Goal: Transaction & Acquisition: Purchase product/service

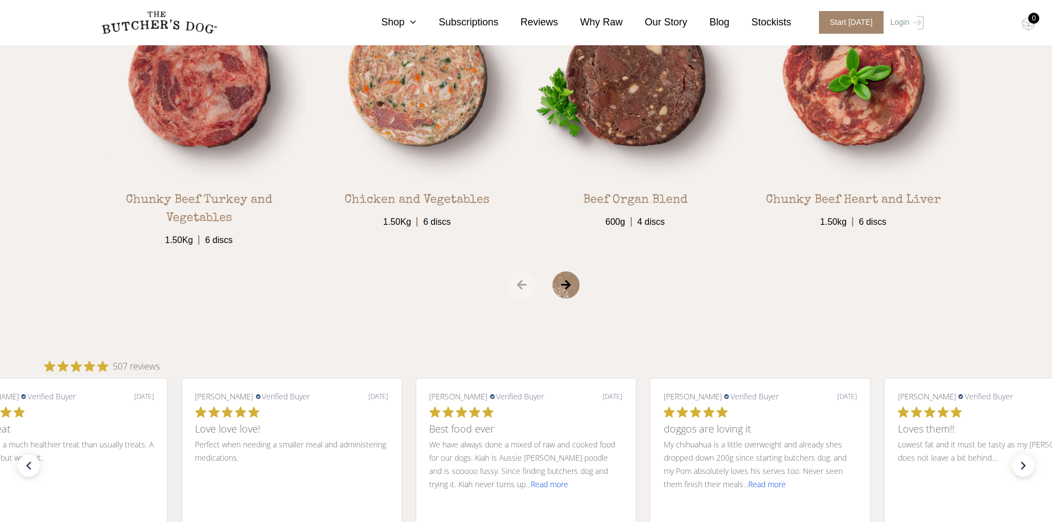
scroll to position [2043, 0]
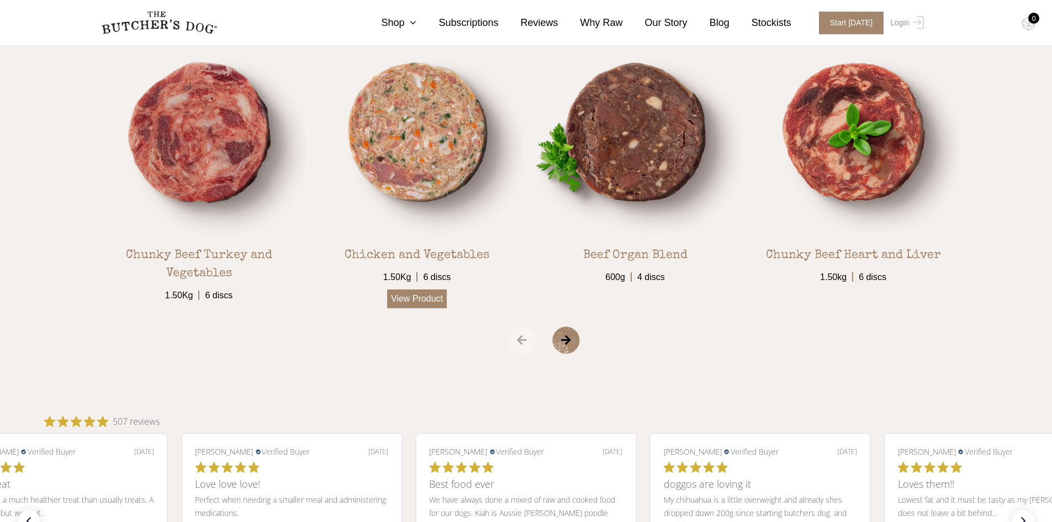
click at [421, 302] on link "View Product" at bounding box center [417, 298] width 60 height 19
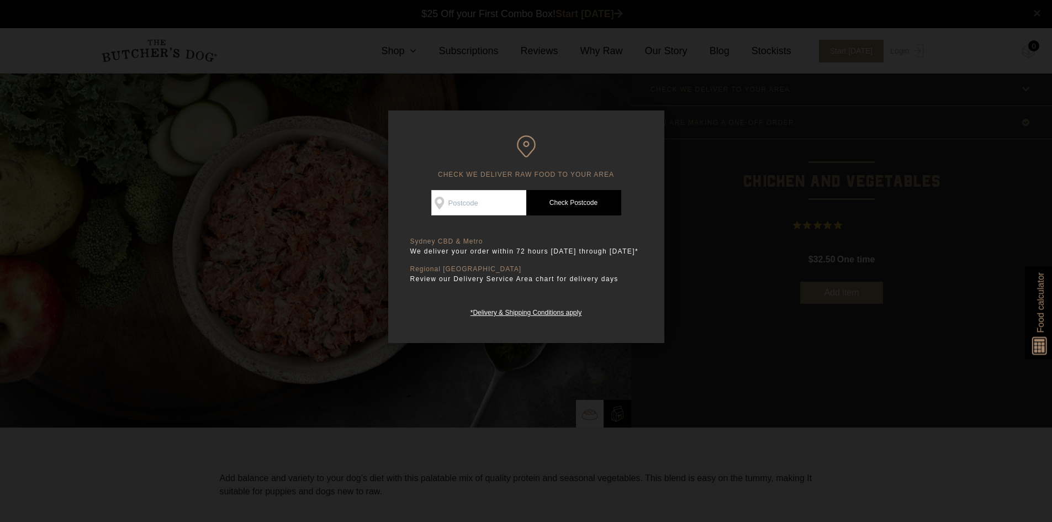
click at [480, 198] on input "Check Availability At" at bounding box center [478, 202] width 95 height 25
type input "2097"
click at [571, 202] on link "Check Postcode" at bounding box center [573, 202] width 95 height 25
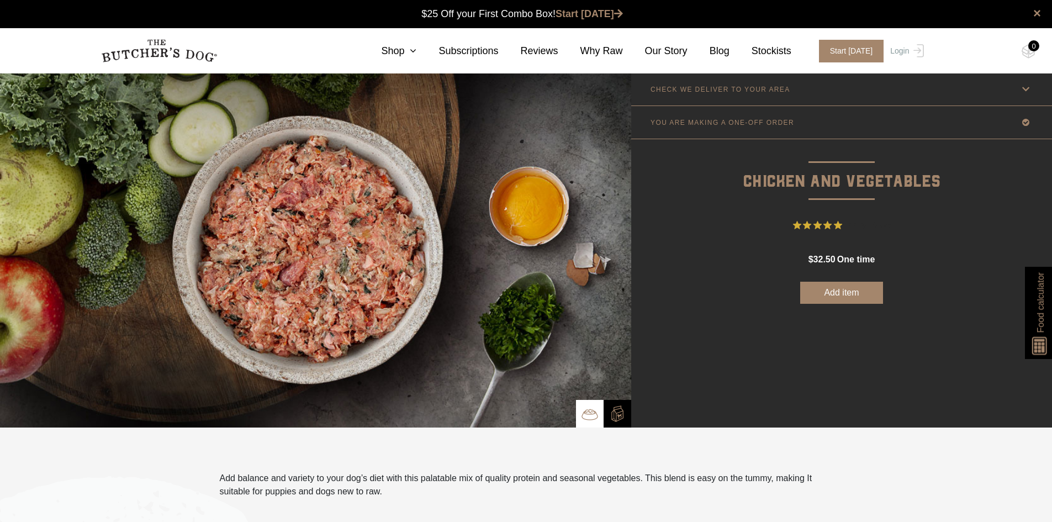
click at [428, 60] on nav "0 Shop Combo Boxes Treats" at bounding box center [525, 50] width 883 height 45
click at [416, 48] on icon at bounding box center [410, 51] width 12 height 10
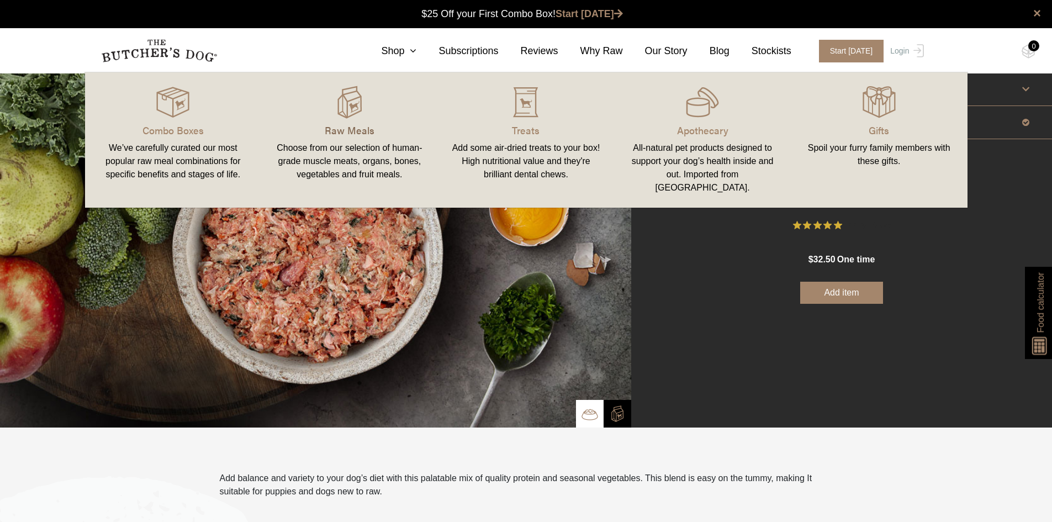
click at [342, 128] on p "Raw Meals" at bounding box center [349, 130] width 150 height 15
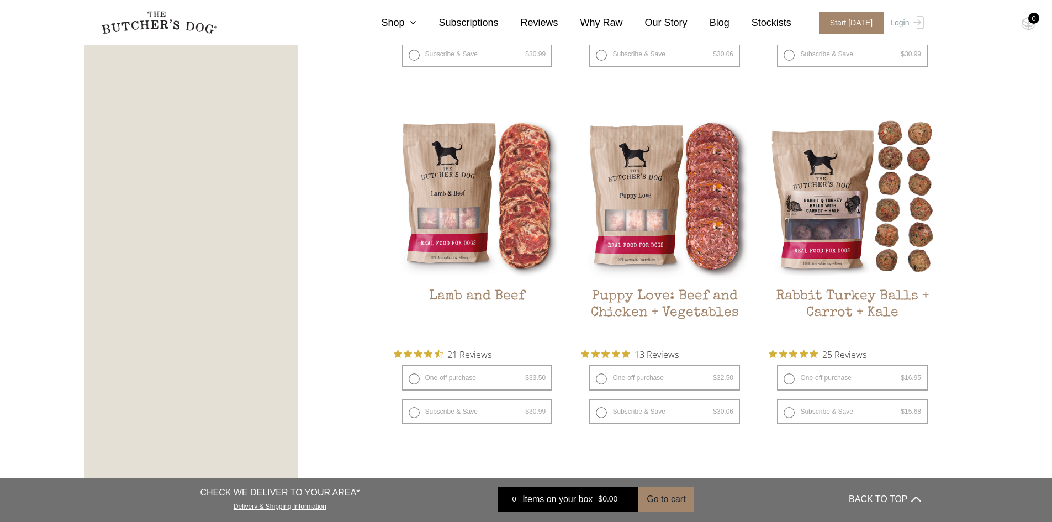
scroll to position [938, 0]
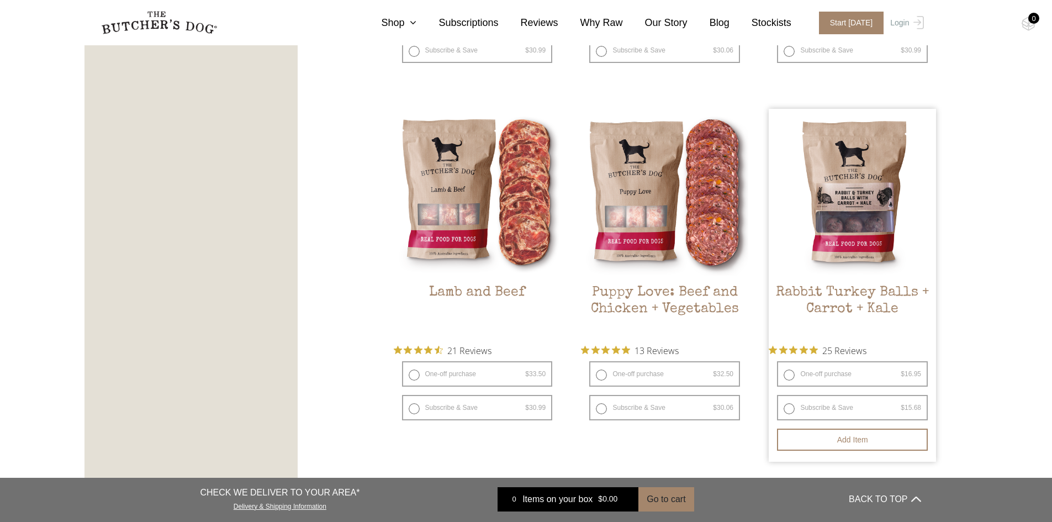
click at [787, 376] on label "One-off purchase $ 16.95 — or subscribe and save 7.5%" at bounding box center [852, 373] width 151 height 25
radio input "true"
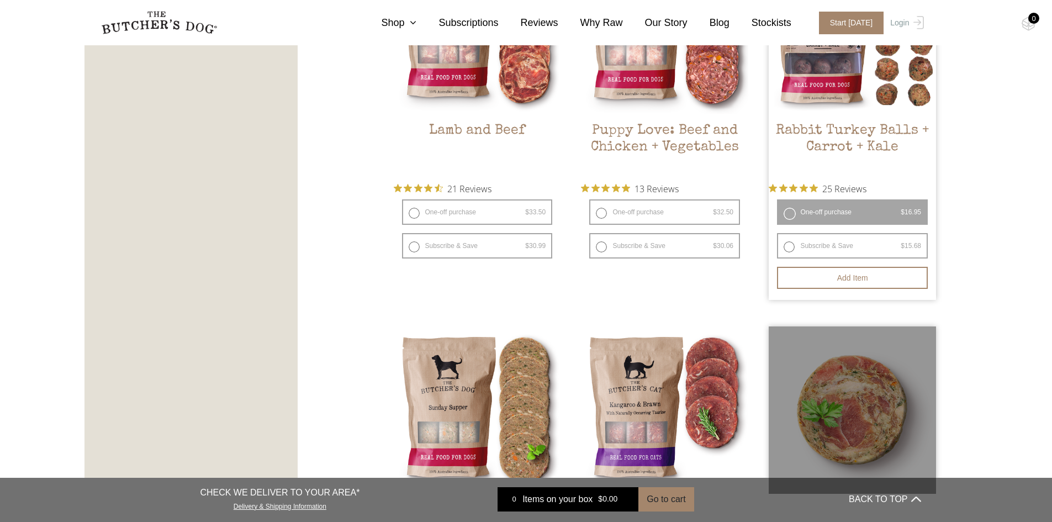
scroll to position [1104, 0]
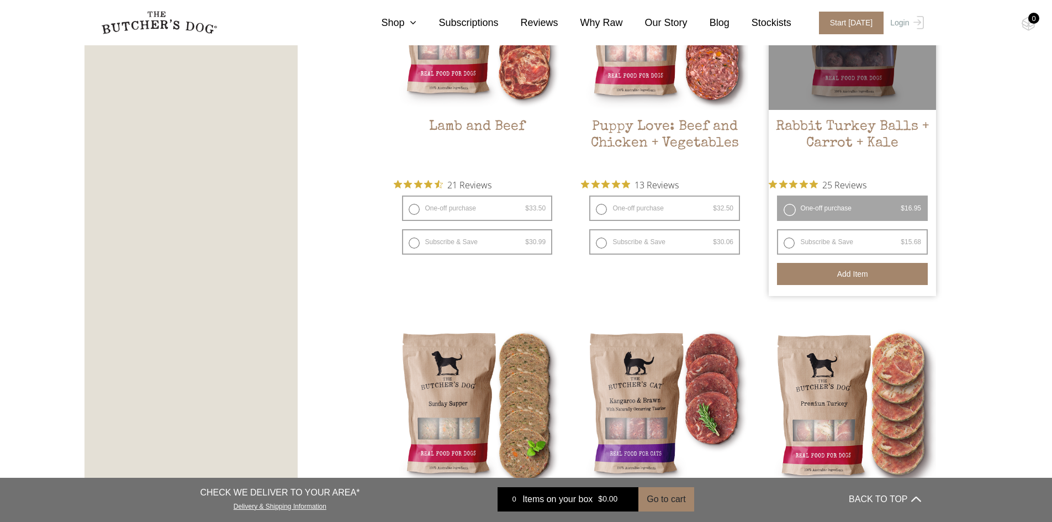
click at [830, 274] on button "Add item" at bounding box center [852, 274] width 151 height 22
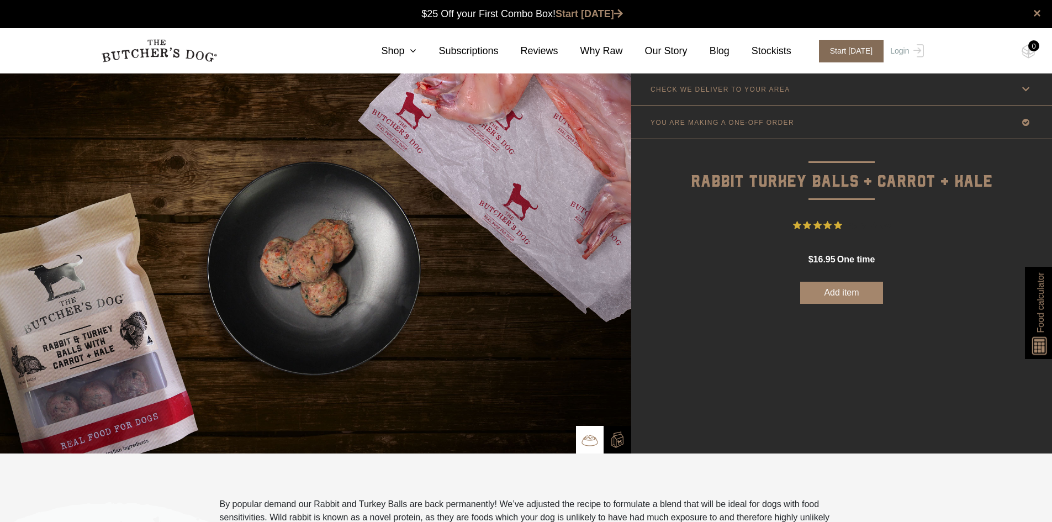
click at [856, 46] on span "Start [DATE]" at bounding box center [851, 51] width 65 height 23
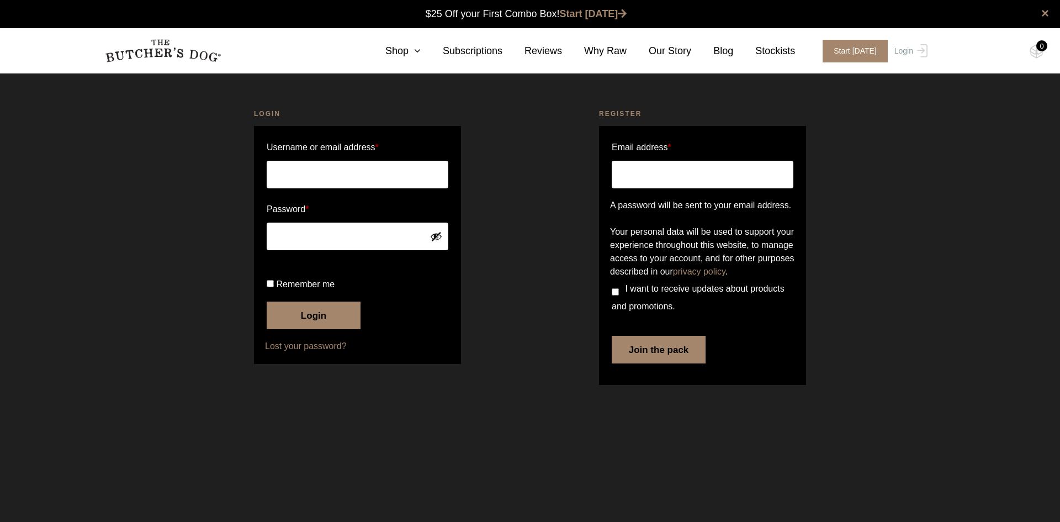
click at [306, 177] on input "Username or email address *" at bounding box center [358, 175] width 182 height 28
type input "[EMAIL_ADDRESS][DOMAIN_NAME]"
click at [271, 287] on input "Remember me" at bounding box center [270, 283] width 7 height 7
checkbox input "true"
click at [665, 185] on input "Email address *" at bounding box center [703, 175] width 182 height 28
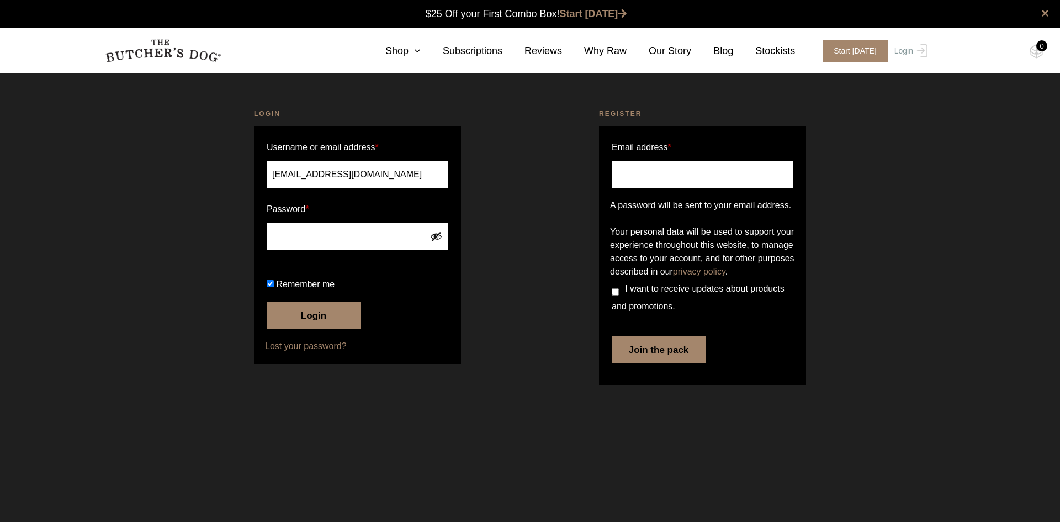
type input "carlembro@gmail.com"
drag, startPoint x: 666, startPoint y: 388, endPoint x: 667, endPoint y: 380, distance: 7.8
click at [667, 363] on button "Join the pack" at bounding box center [659, 350] width 94 height 28
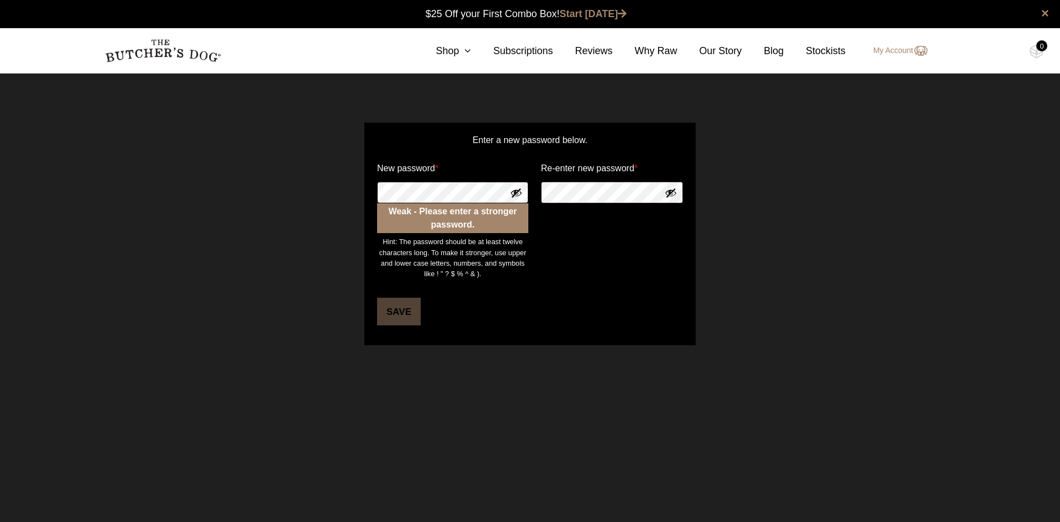
click at [362, 197] on div "Enter a new password below. New password * Weak - Please enter a stronger passw…" at bounding box center [530, 234] width 1060 height 278
click at [318, 193] on div "Enter a new password below. New password * Weak - Please enter a stronger passw…" at bounding box center [530, 234] width 1060 height 278
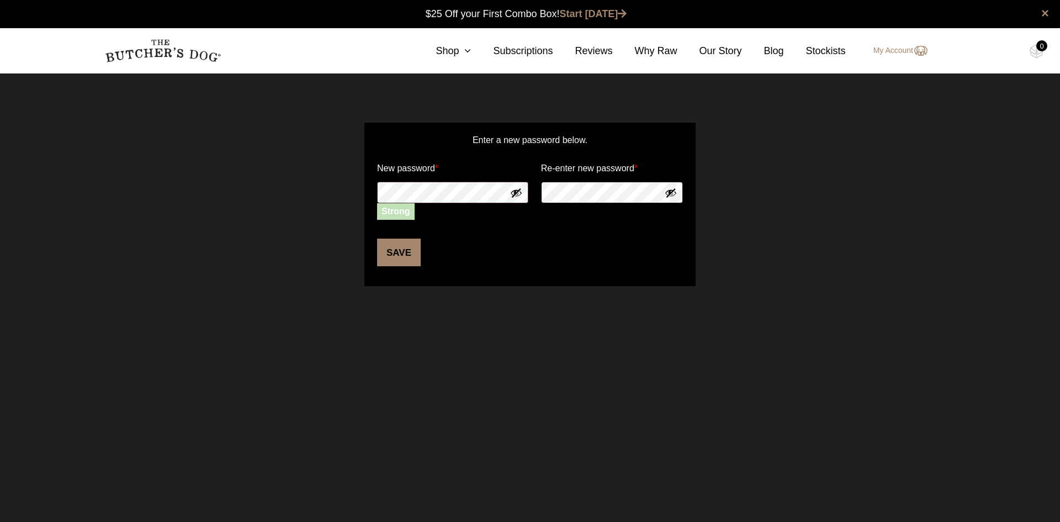
click at [532, 192] on form "Enter a new password below. New password * Strong Re-enter new password * Save" at bounding box center [529, 204] width 331 height 163
click at [407, 253] on button "Save" at bounding box center [399, 252] width 44 height 28
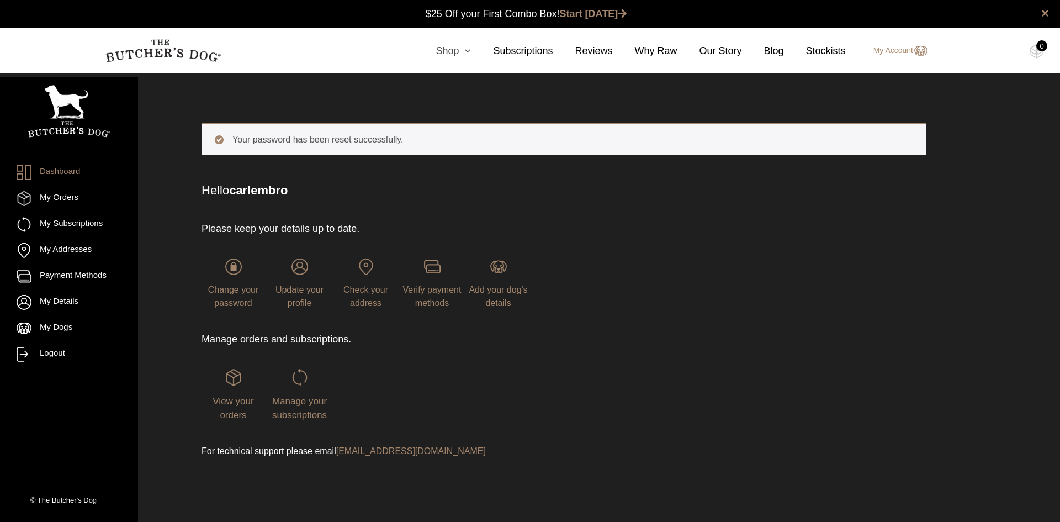
click at [467, 51] on icon at bounding box center [465, 51] width 12 height 10
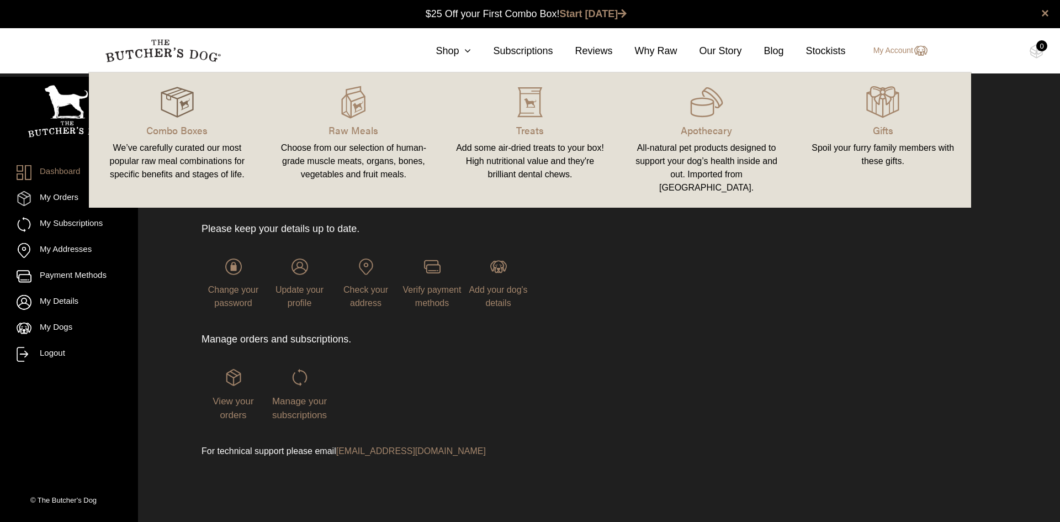
click at [167, 104] on img at bounding box center [177, 102] width 33 height 33
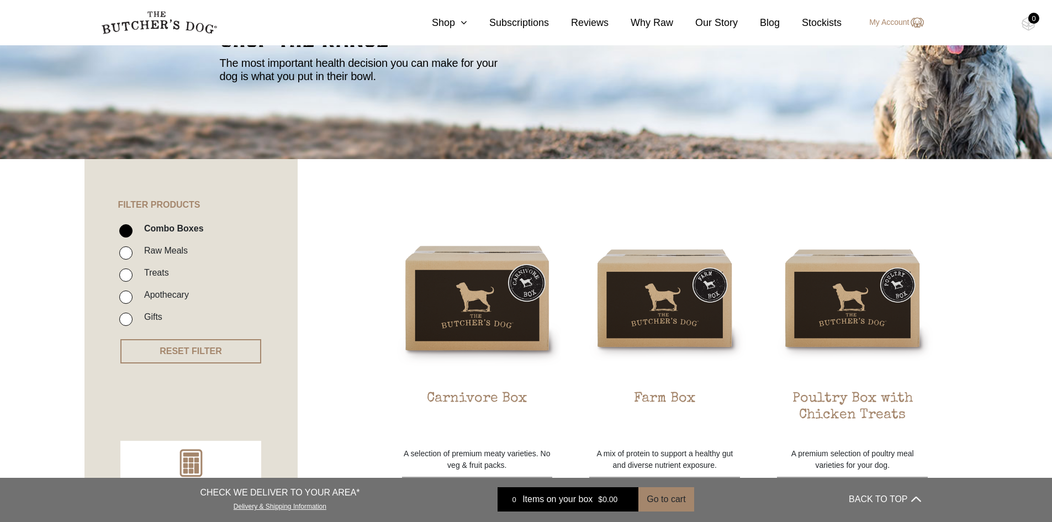
scroll to position [221, 0]
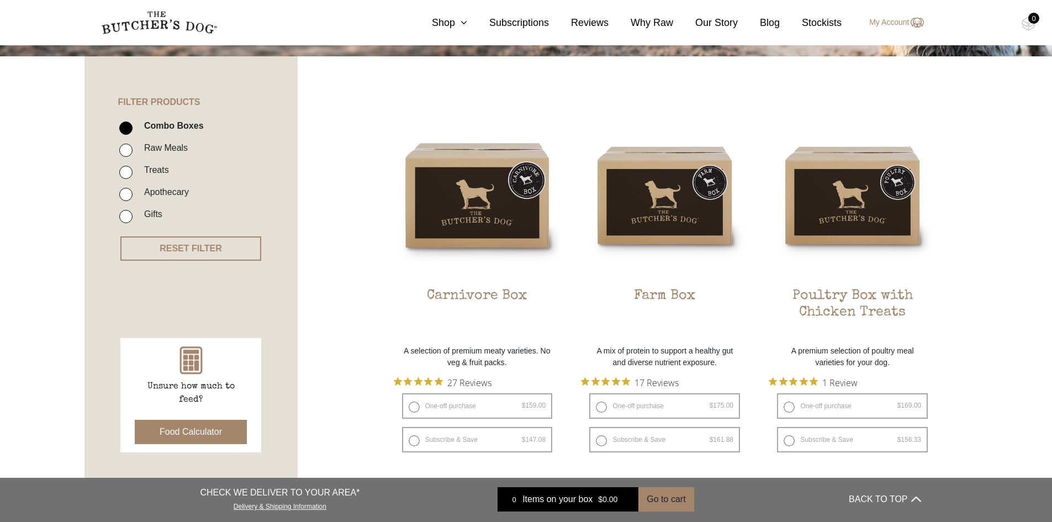
click at [151, 146] on label "Raw Meals" at bounding box center [163, 147] width 49 height 15
click at [132, 146] on input "Raw Meals" at bounding box center [125, 150] width 13 height 13
checkbox input "true"
click at [125, 124] on input "Combo Boxes" at bounding box center [125, 127] width 13 height 13
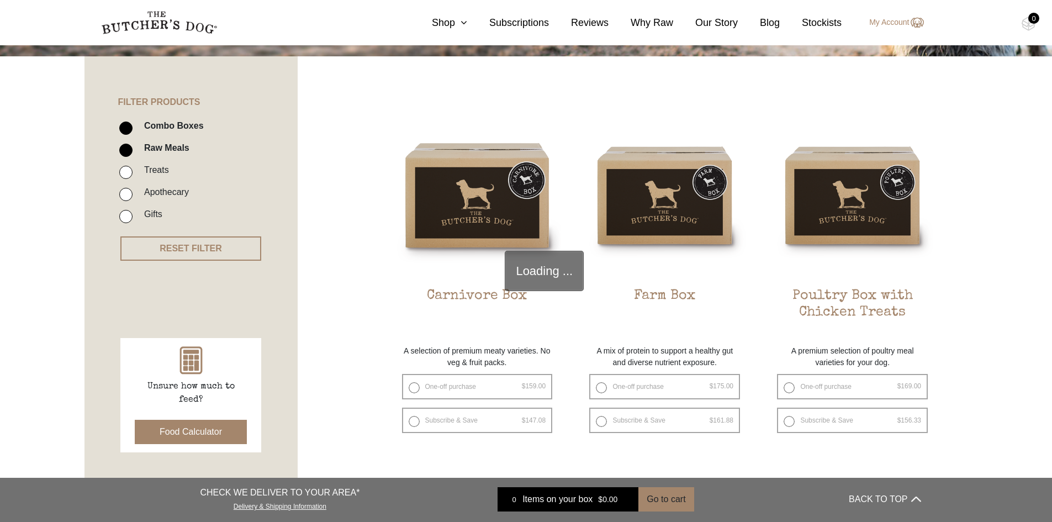
scroll to position [250, 0]
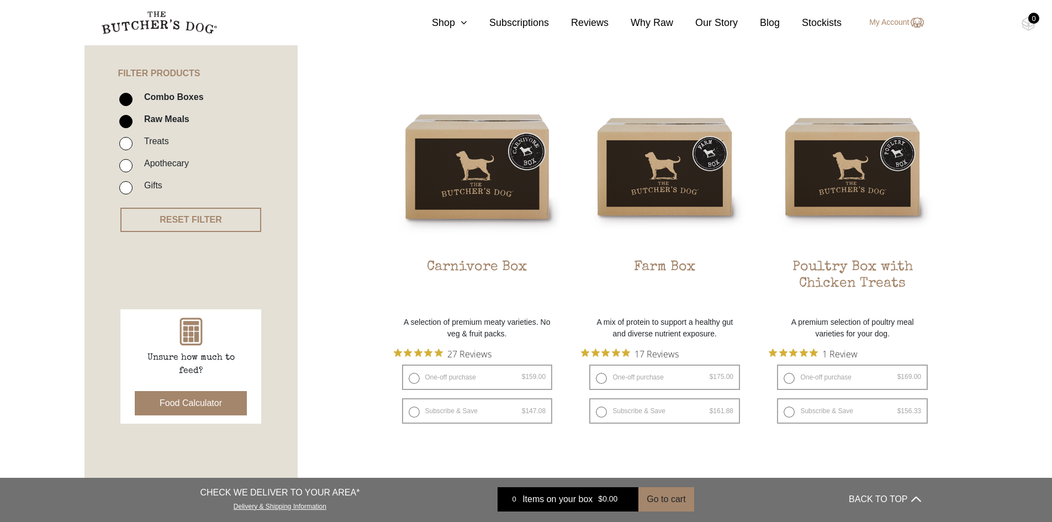
click at [180, 104] on label "Combo Boxes" at bounding box center [171, 96] width 65 height 15
click at [132, 104] on input "Combo Boxes" at bounding box center [125, 99] width 13 height 13
checkbox input "false"
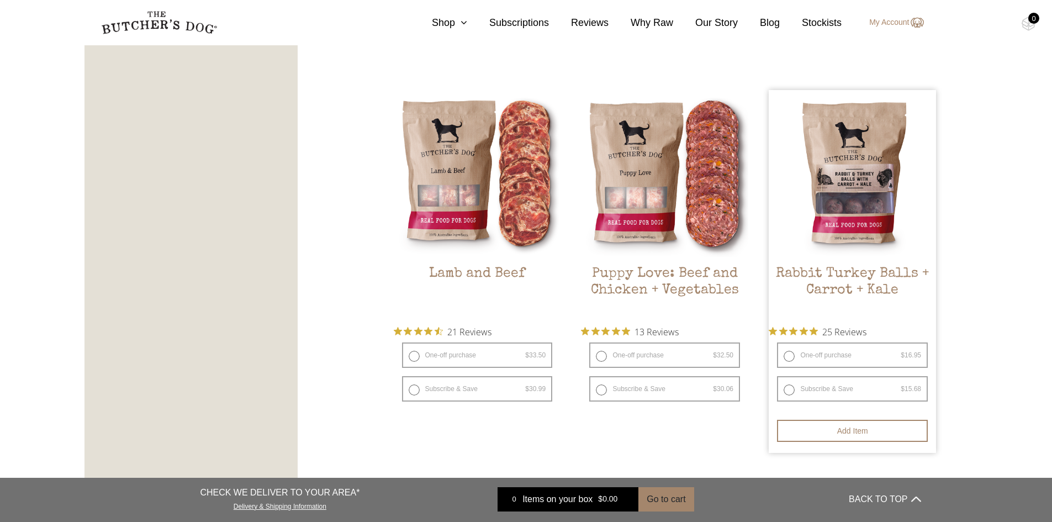
scroll to position [967, 0]
click at [787, 350] on label "One-off purchase $ 16.95 — or subscribe and save 7.5%" at bounding box center [852, 353] width 151 height 25
radio input "true"
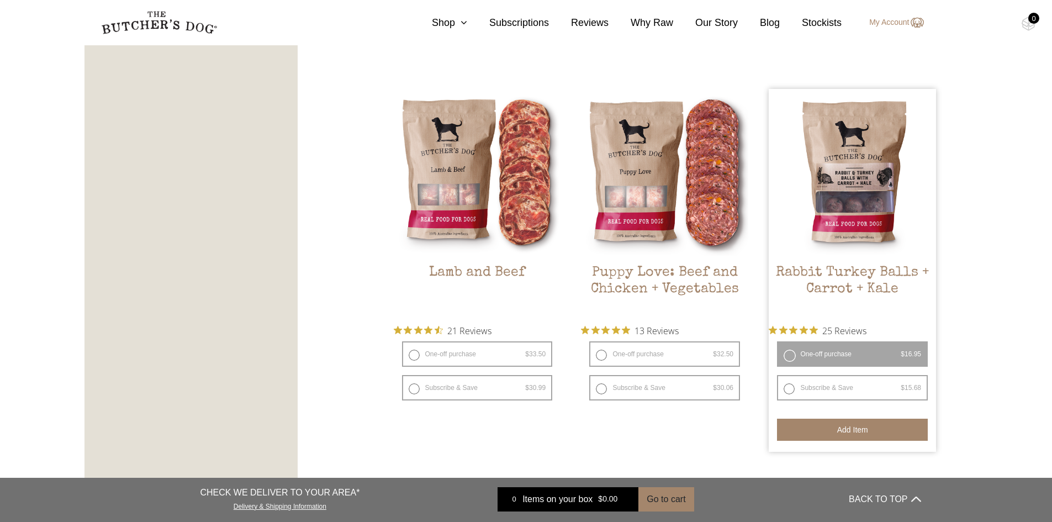
click at [852, 434] on button "Add item" at bounding box center [852, 429] width 151 height 22
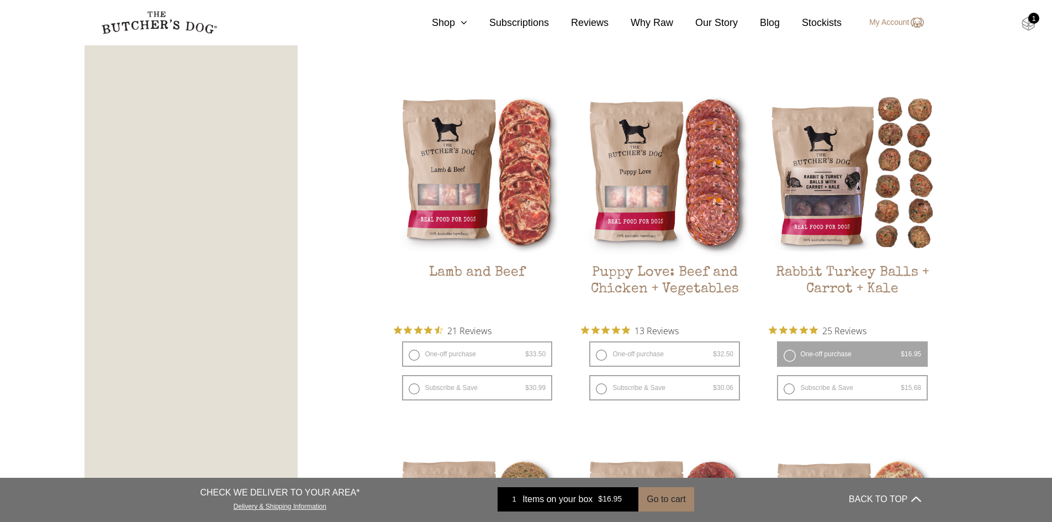
click at [1025, 23] on img at bounding box center [1028, 24] width 14 height 14
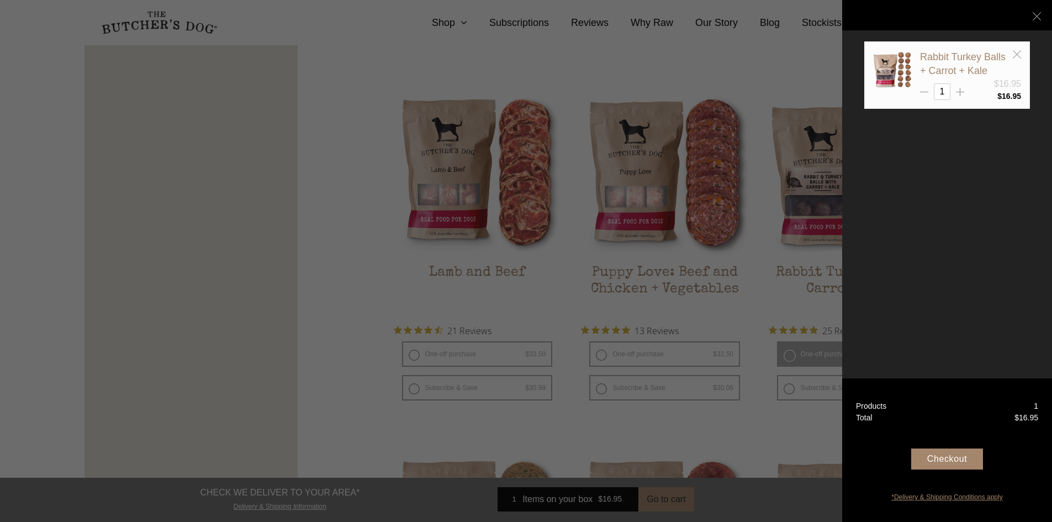
click at [946, 496] on link "*Delivery & Shipping Conditions apply" at bounding box center [947, 495] width 210 height 13
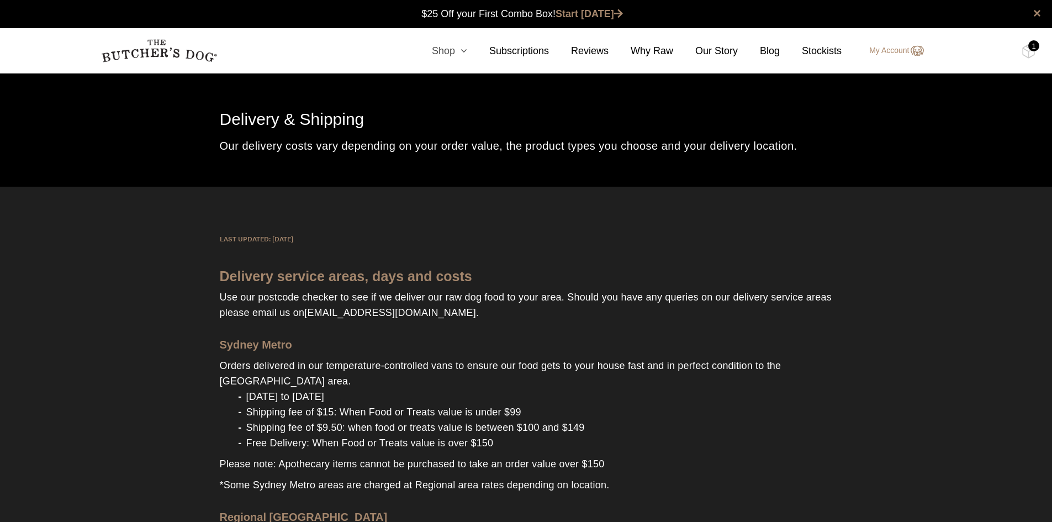
click at [450, 46] on link "Shop" at bounding box center [438, 51] width 57 height 15
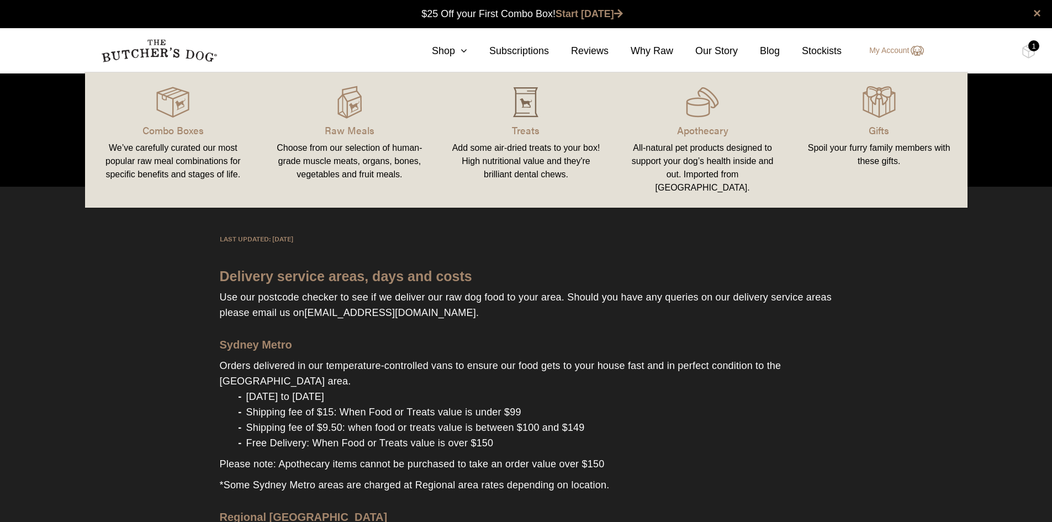
click at [521, 111] on img at bounding box center [525, 102] width 33 height 33
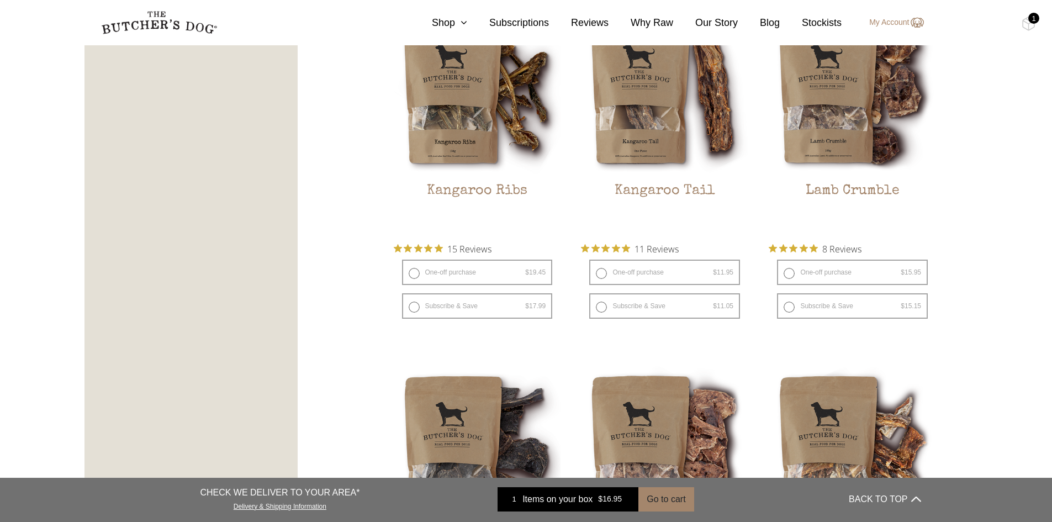
scroll to position [1049, 0]
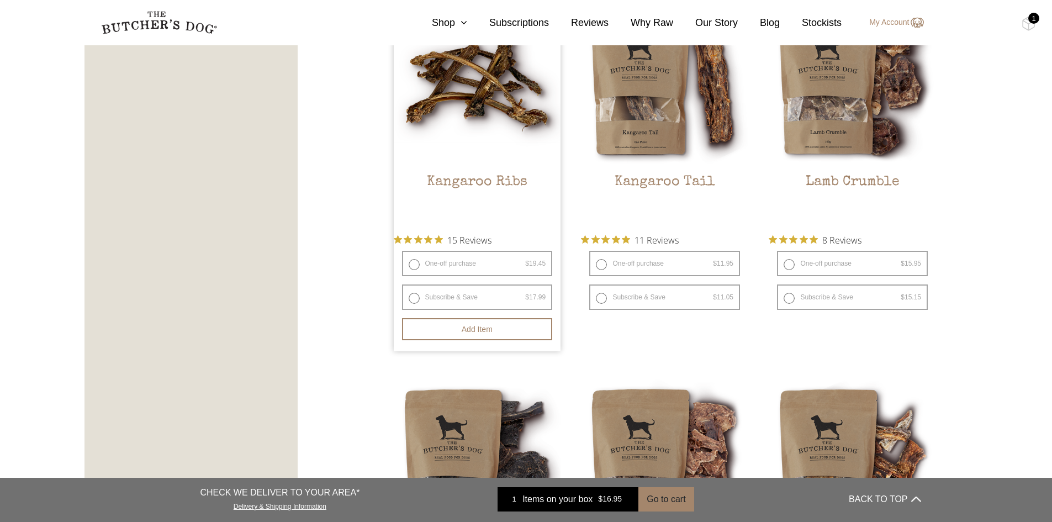
click at [415, 265] on label "One-off purchase $ 19.45 — or subscribe and save 7.5%" at bounding box center [477, 263] width 151 height 25
radio input "true"
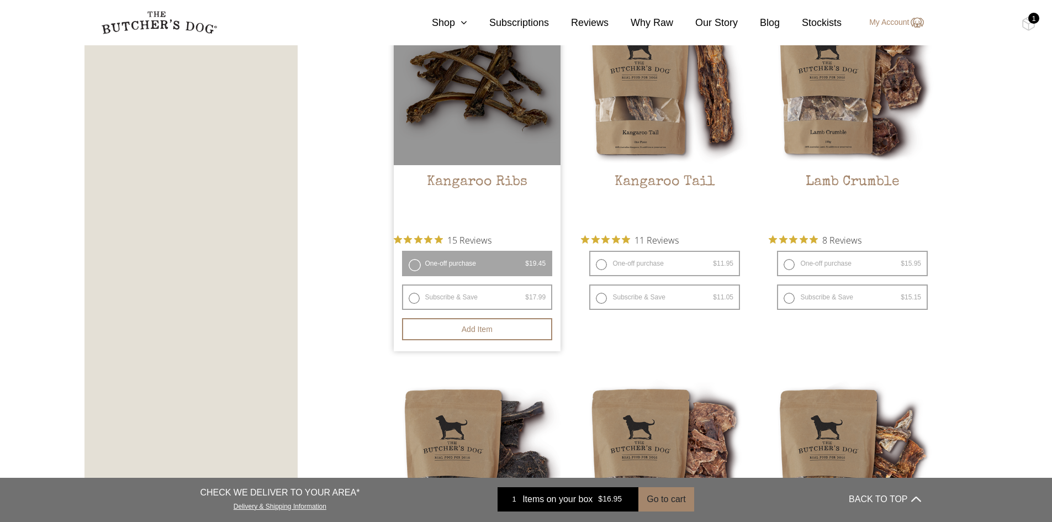
click at [498, 120] on div at bounding box center [477, 81] width 167 height 167
